Goal: Task Accomplishment & Management: Manage account settings

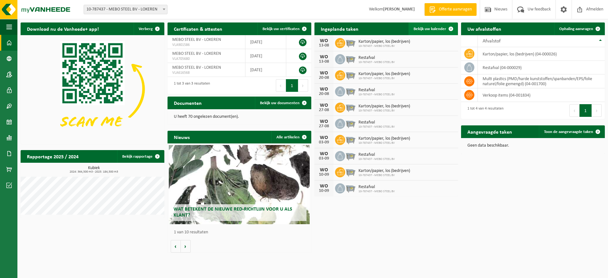
click at [451, 28] on span at bounding box center [450, 28] width 13 height 13
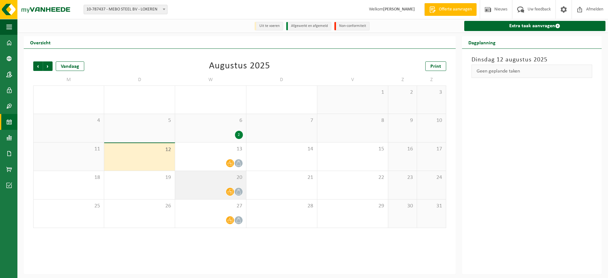
click at [227, 192] on icon at bounding box center [229, 191] width 5 height 5
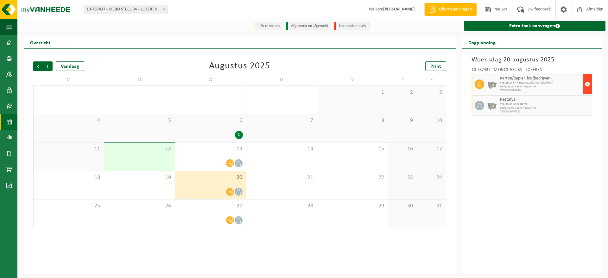
click at [587, 86] on span "button" at bounding box center [587, 84] width 5 height 13
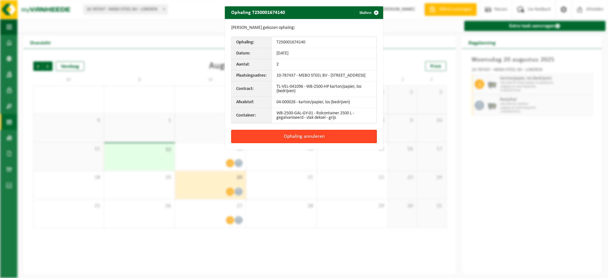
click at [286, 143] on button "Ophaling annuleren" at bounding box center [304, 136] width 146 height 13
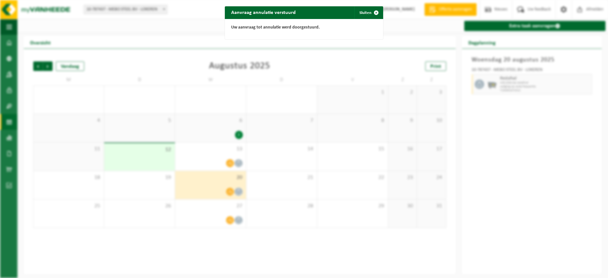
click at [221, 182] on div "Aanvraag annulatie verstuurd Sluiten Uw aanvraag tot annulatie werd doorgestuur…" at bounding box center [304, 139] width 608 height 278
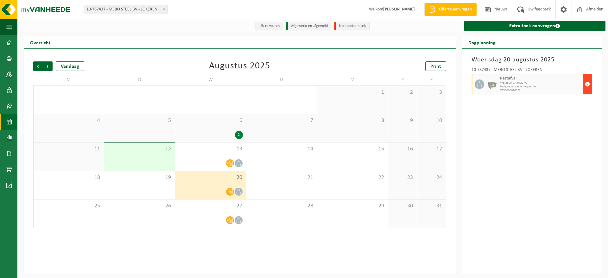
click at [586, 86] on span "button" at bounding box center [587, 84] width 5 height 13
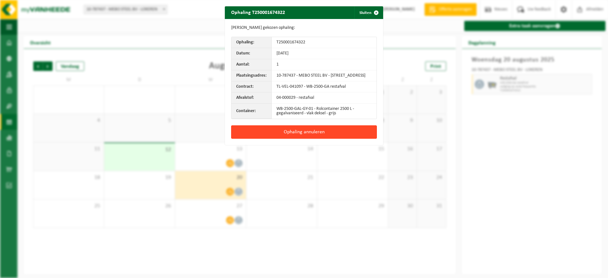
click at [299, 139] on button "Ophaling annuleren" at bounding box center [304, 131] width 146 height 13
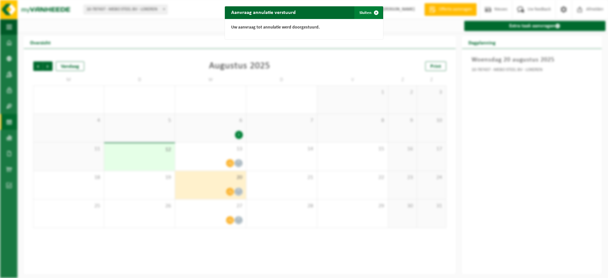
click at [373, 12] on span "button" at bounding box center [376, 12] width 13 height 13
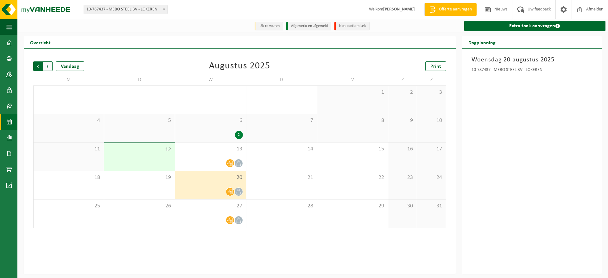
click at [47, 67] on span "Volgende" at bounding box center [47, 65] width 9 height 9
